Goal: Task Accomplishment & Management: Manage account settings

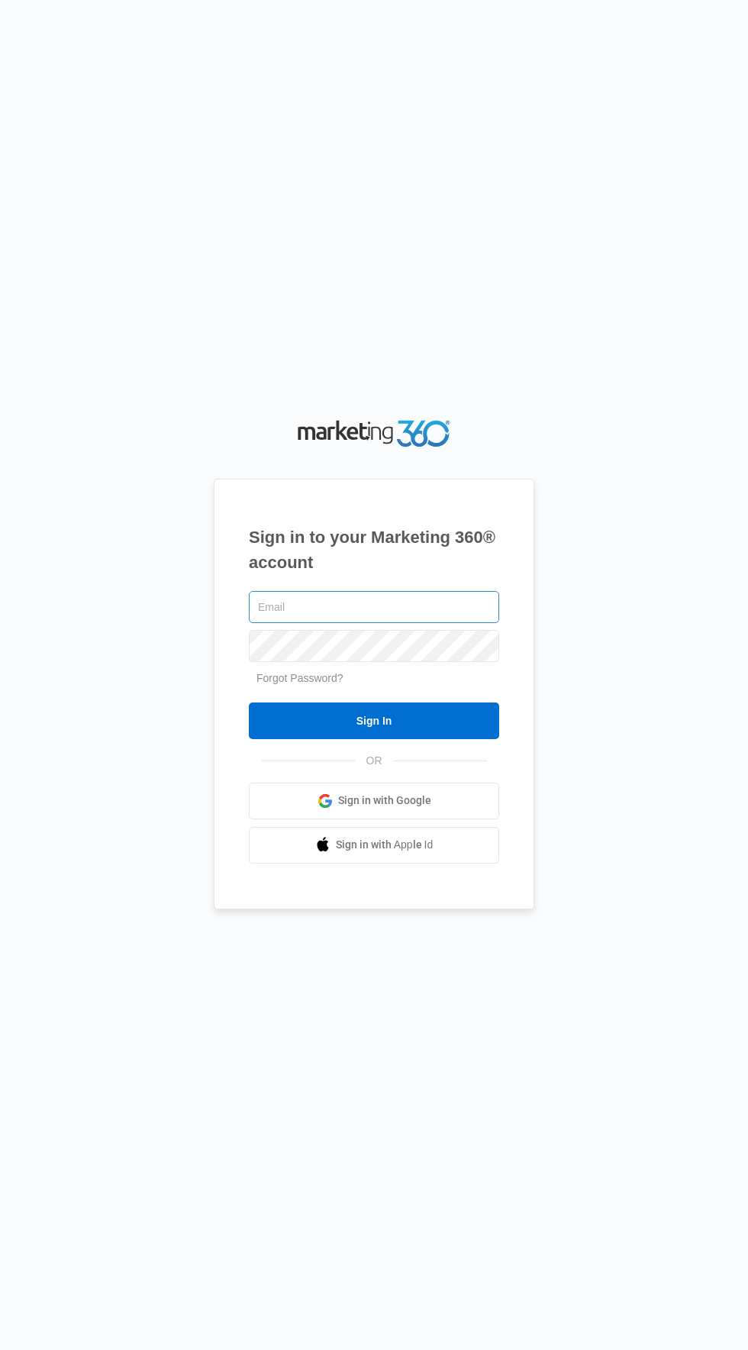
click at [447, 623] on input "text" at bounding box center [374, 607] width 250 height 32
type input "[EMAIL_ADDRESS][DOMAIN_NAME]"
click at [249, 703] on input "Sign In" at bounding box center [374, 721] width 250 height 37
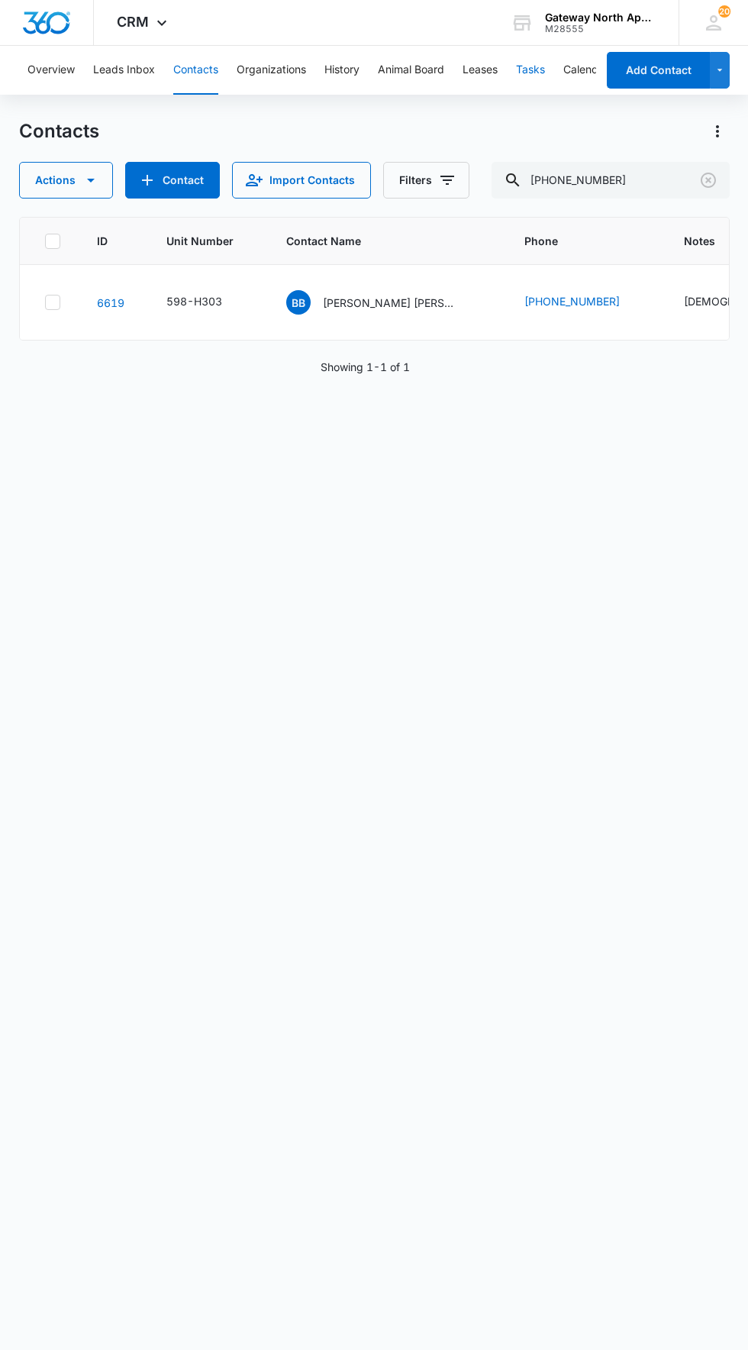
click at [541, 69] on button "Tasks" at bounding box center [530, 70] width 29 height 49
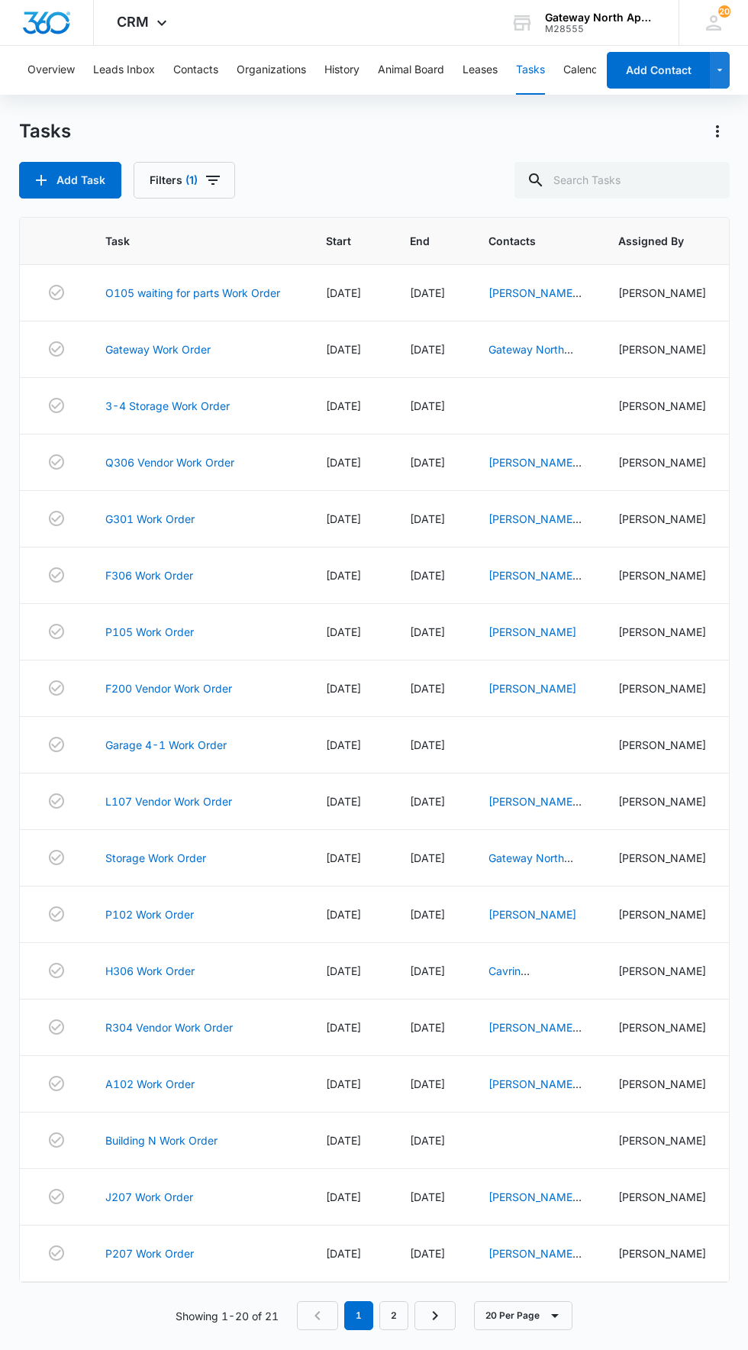
scroll to position [21, 0]
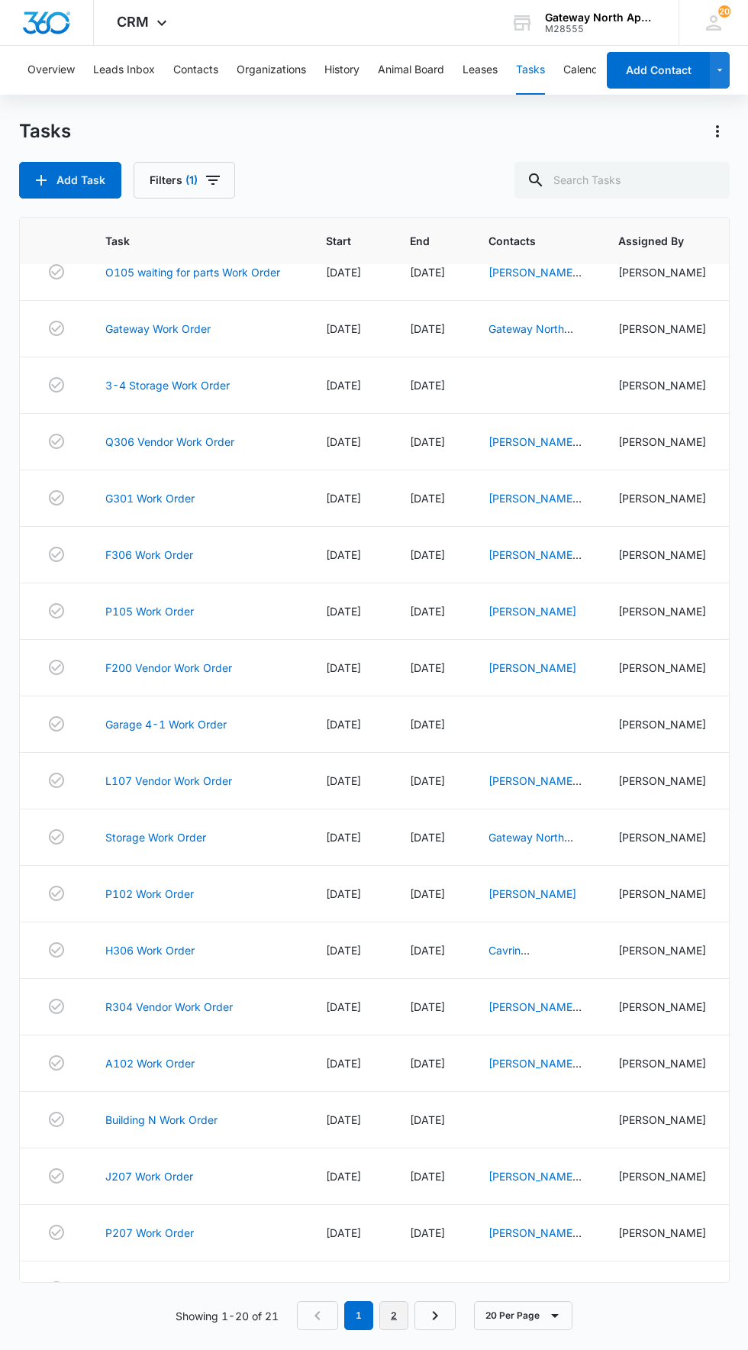
click at [401, 1330] on link "2" at bounding box center [394, 1315] width 29 height 29
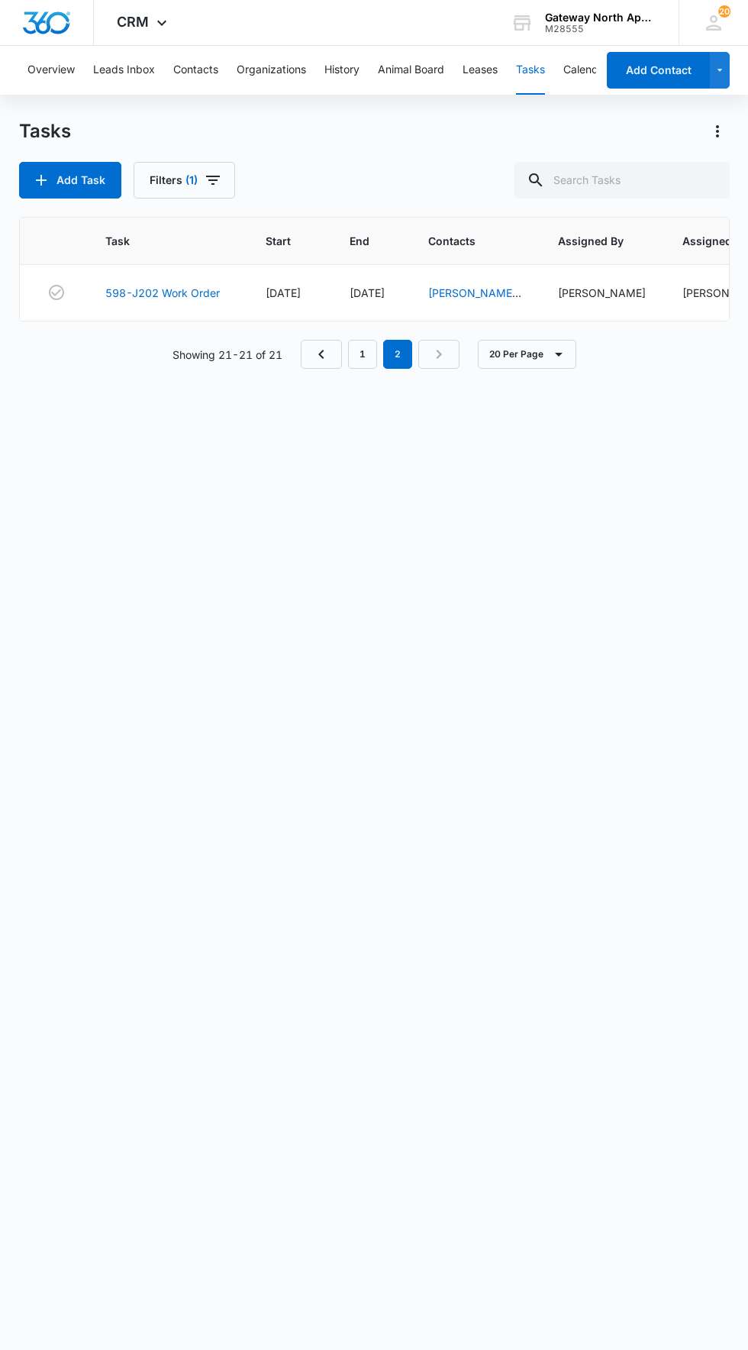
scroll to position [0, 0]
click at [203, 69] on button "Contacts" at bounding box center [195, 70] width 45 height 49
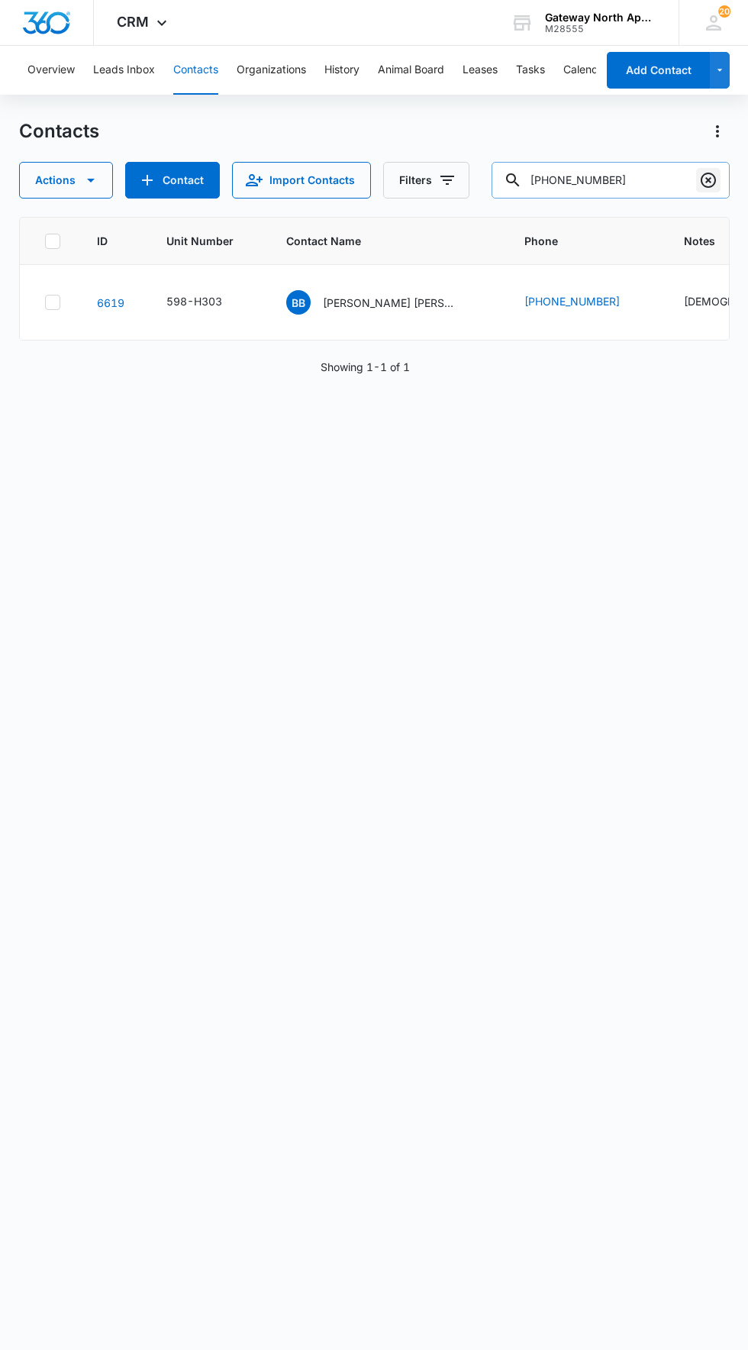
click at [716, 180] on icon "Clear" at bounding box center [709, 180] width 18 height 18
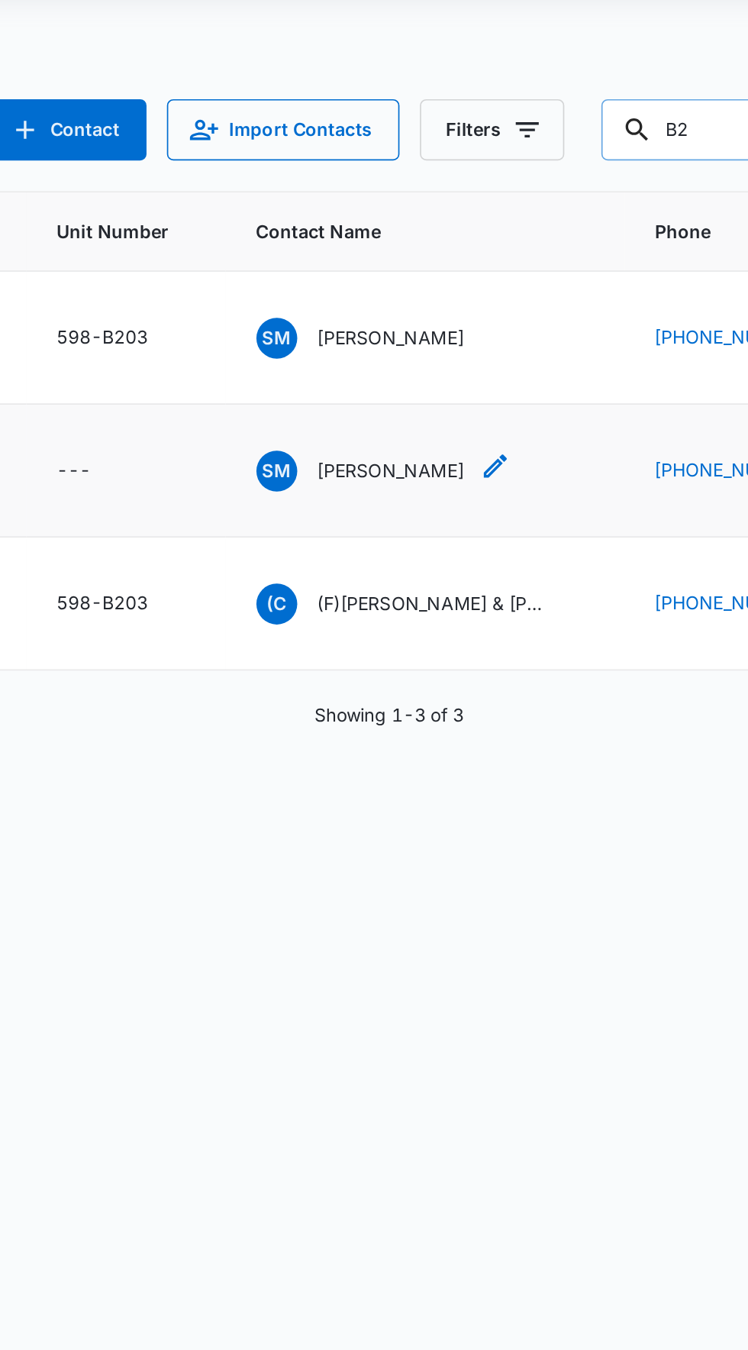
type input "B2"
click at [419, 372] on icon "Contact Name - Samuel Meyer - Select to Edit Field" at bounding box center [428, 381] width 18 height 18
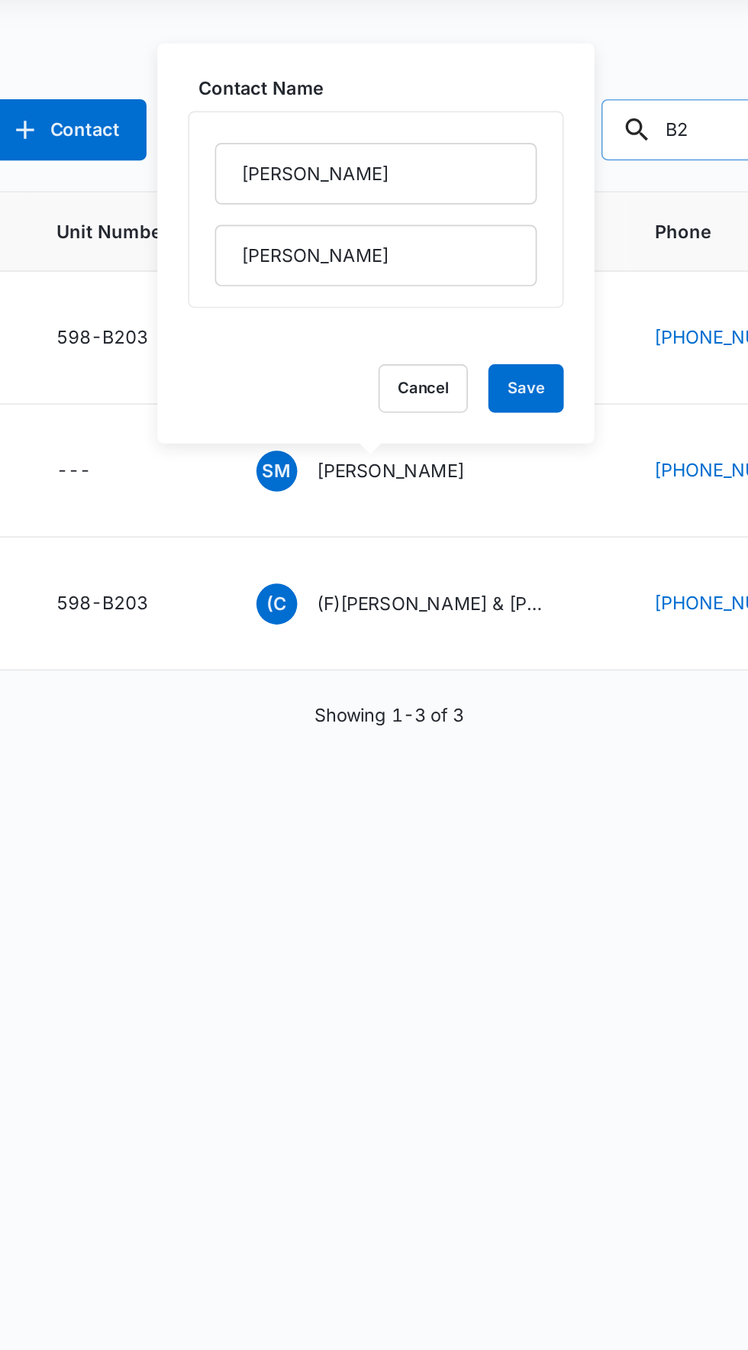
click at [416, 633] on div "ID Unit Number Contact Name Phone Notes Last History Assigned To 3737 598-B203 …" at bounding box center [374, 773] width 711 height 1113
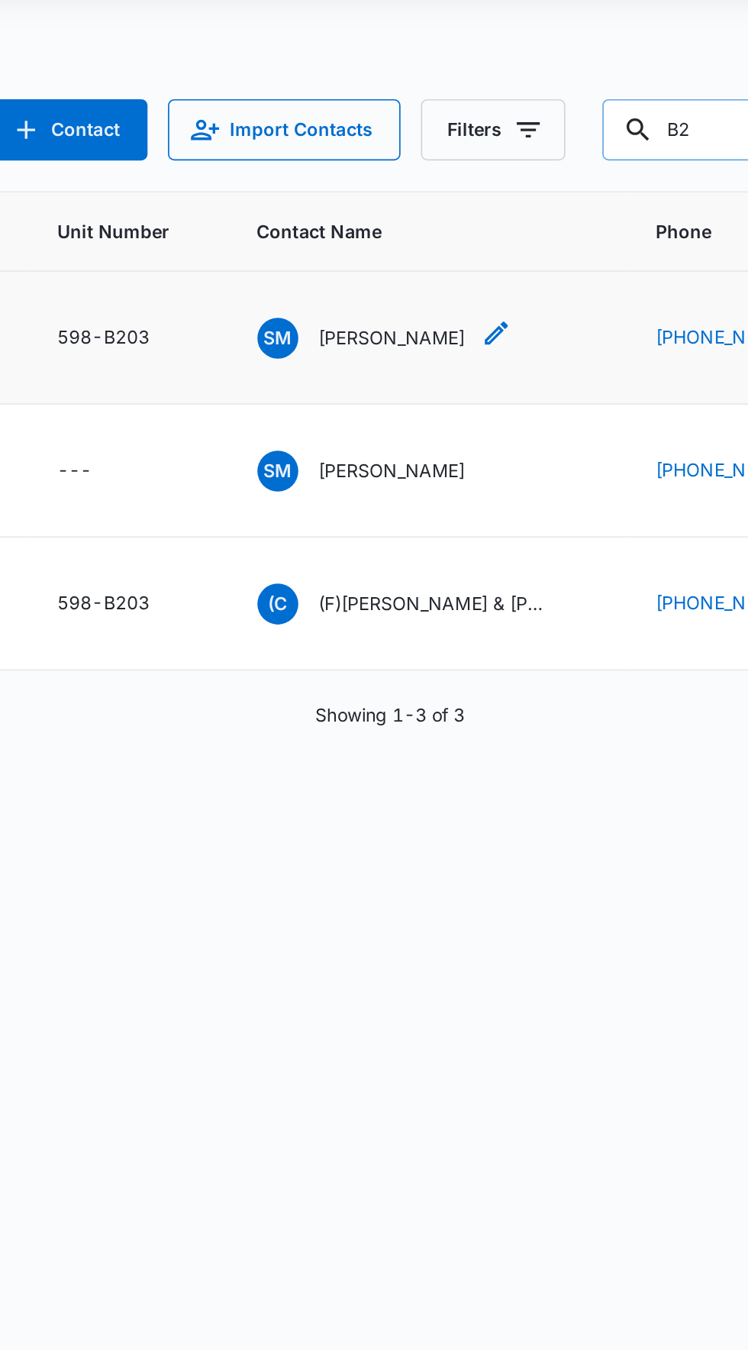
click at [388, 297] on p "[PERSON_NAME]" at bounding box center [366, 304] width 88 height 16
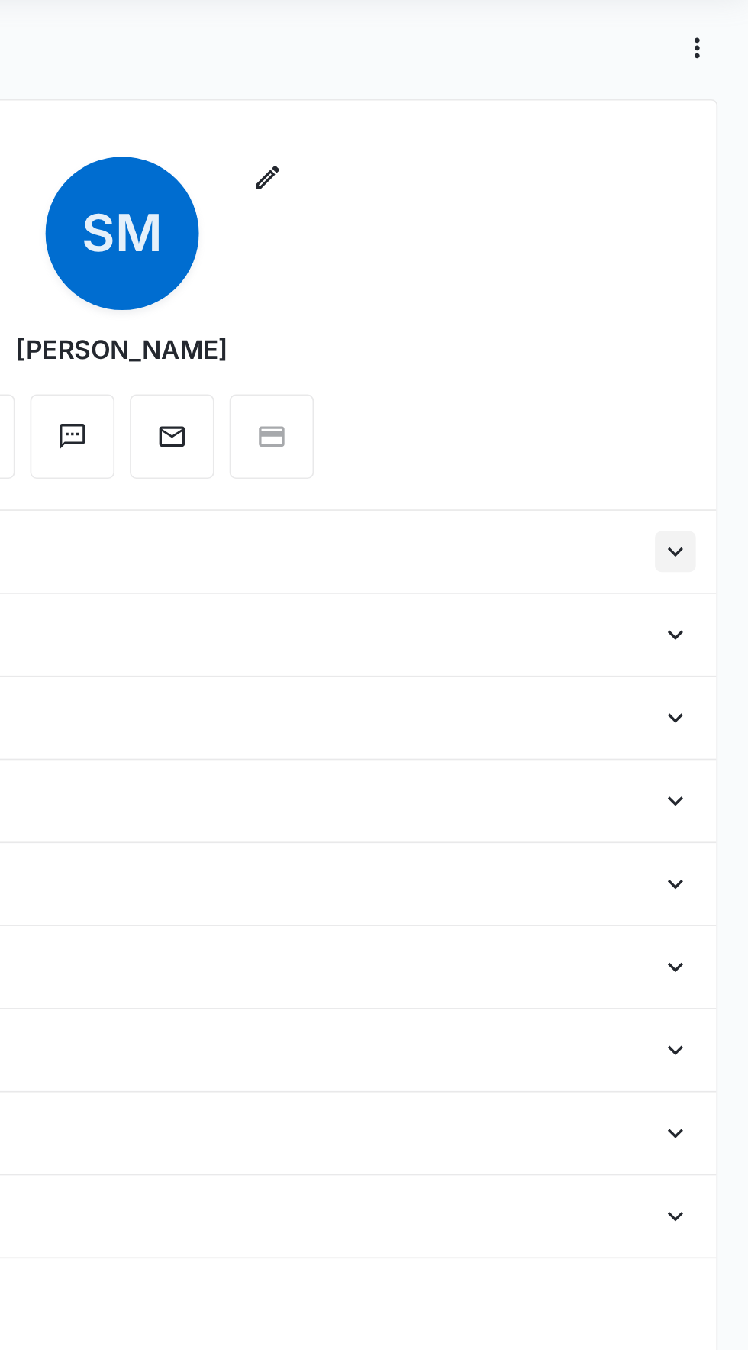
click at [707, 438] on icon "Open" at bounding box center [705, 432] width 18 height 18
